Goal: Information Seeking & Learning: Learn about a topic

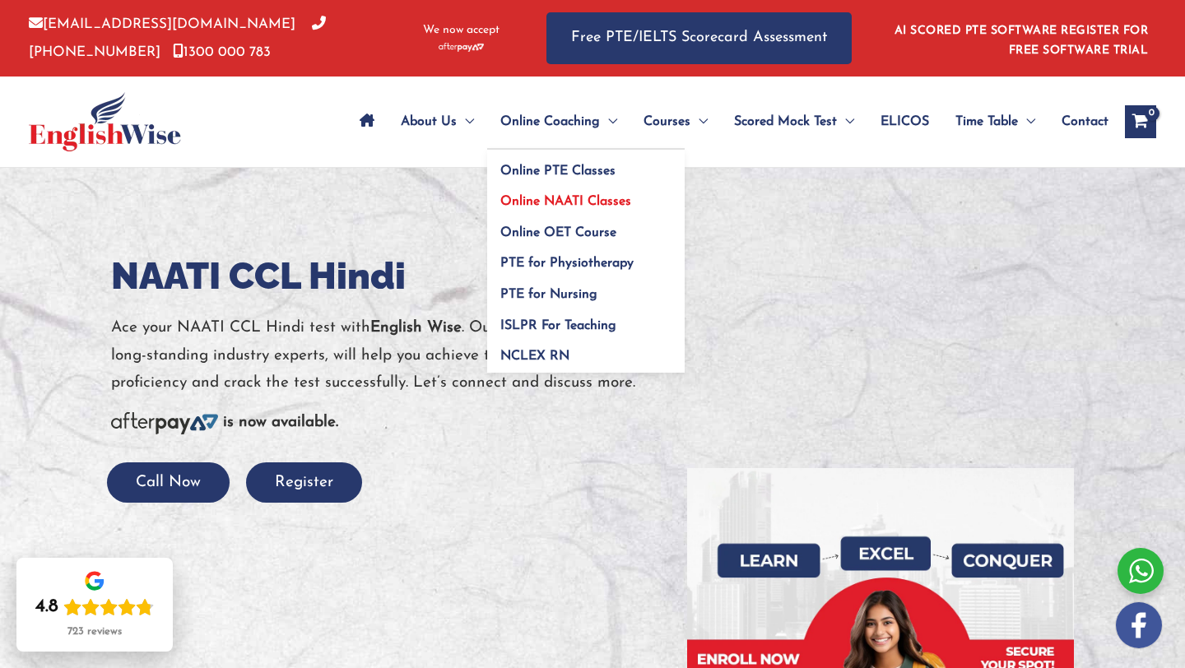
click at [558, 205] on span "Online NAATI Classes" at bounding box center [565, 201] width 131 height 13
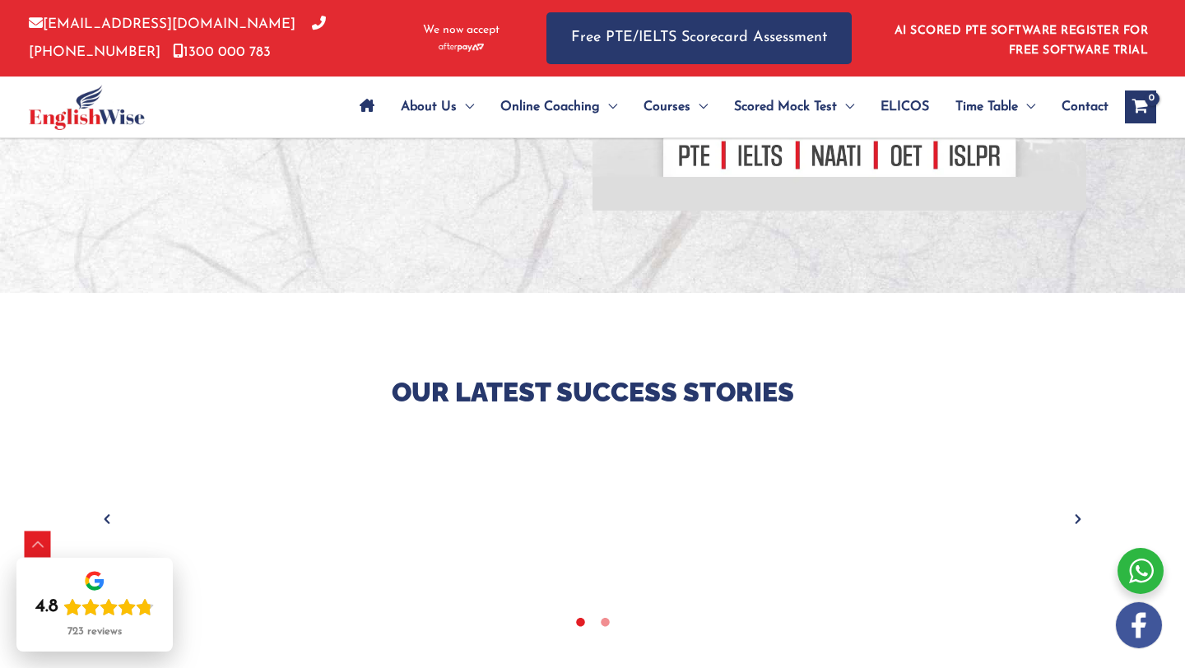
scroll to position [1148, 0]
